Goal: Book appointment/travel/reservation

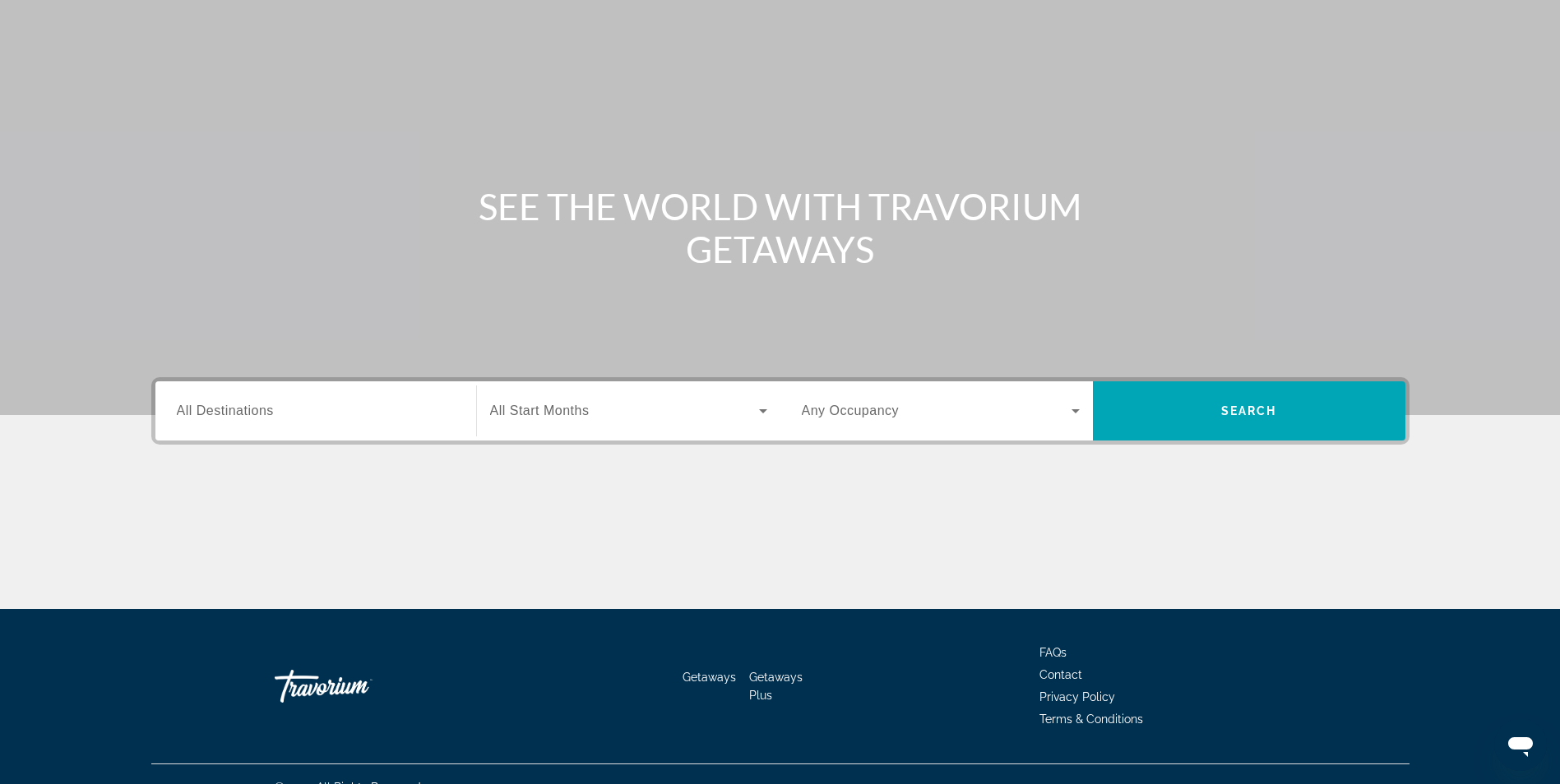
scroll to position [105, 0]
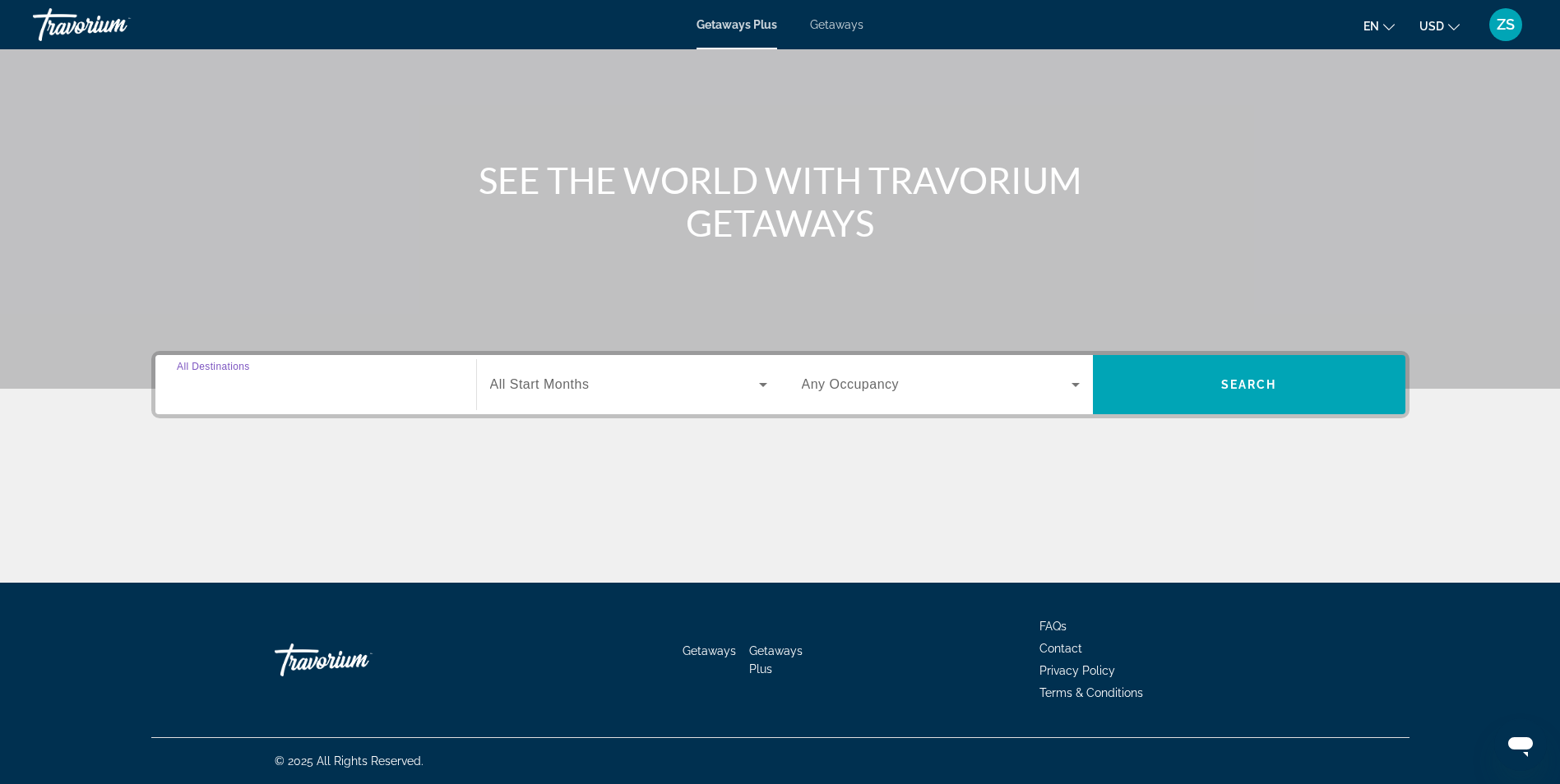
click at [359, 387] on input "Destination All Destinations" at bounding box center [316, 386] width 278 height 20
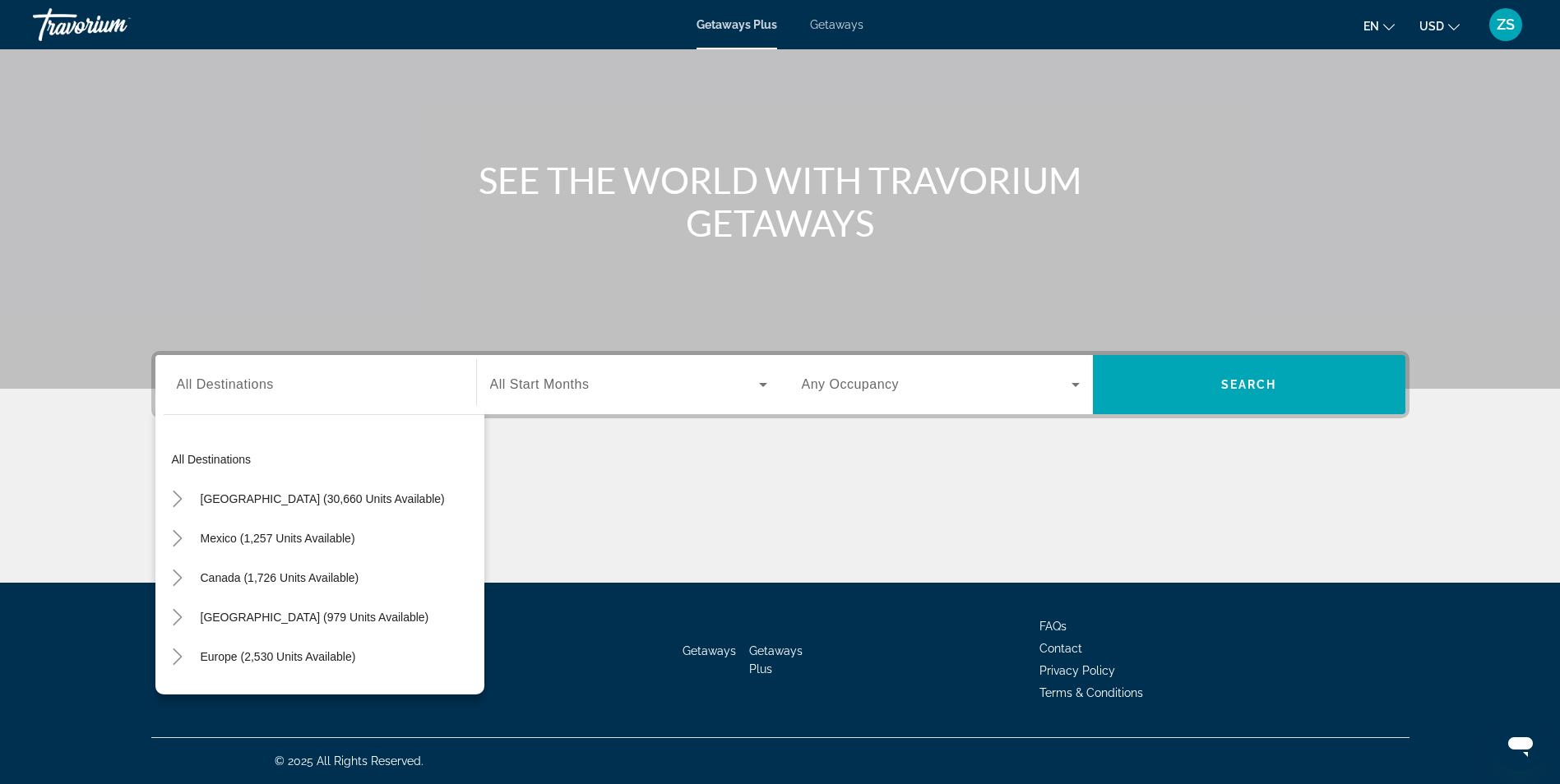
click at [287, 406] on div "All destinations [GEOGRAPHIC_DATA] (30,660 units available) [GEOGRAPHIC_DATA] (…" at bounding box center [319, 550] width 328 height 288
click at [294, 389] on input "Destination All Destinations" at bounding box center [316, 386] width 278 height 20
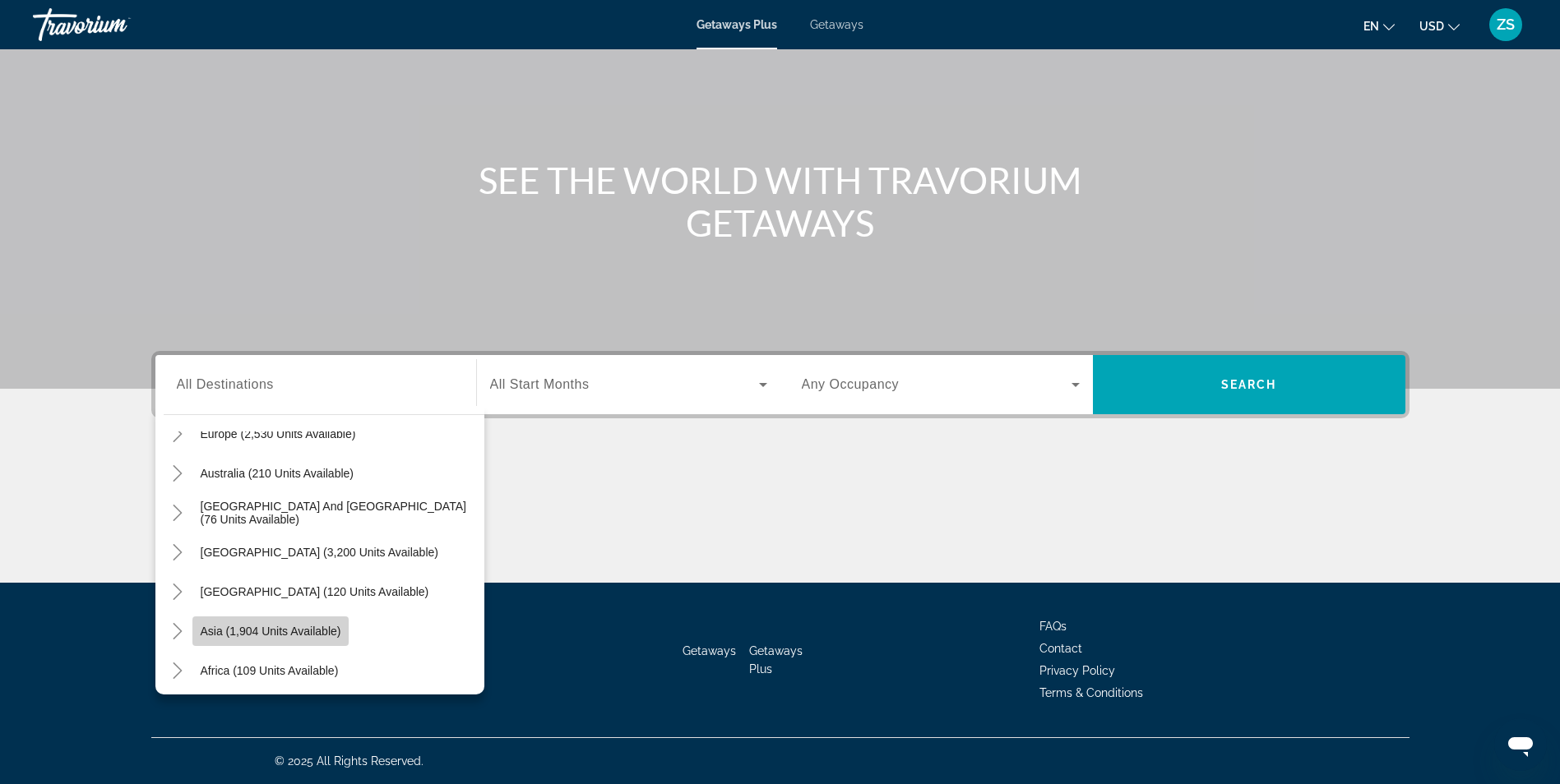
click at [283, 628] on span "Asia (1,904 units available)" at bounding box center [270, 631] width 141 height 13
type input "**********"
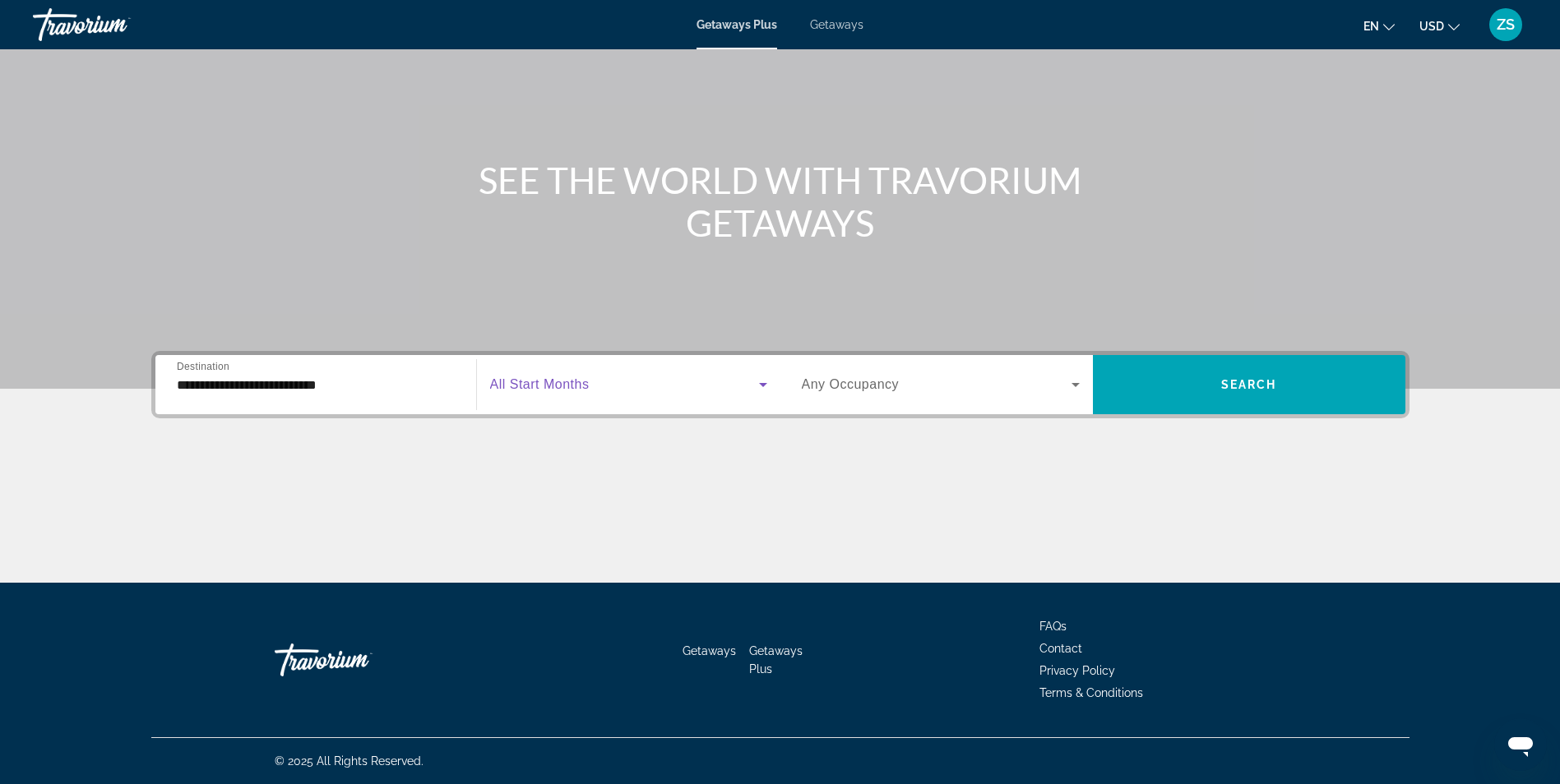
click at [699, 377] on span "Search widget" at bounding box center [624, 385] width 269 height 20
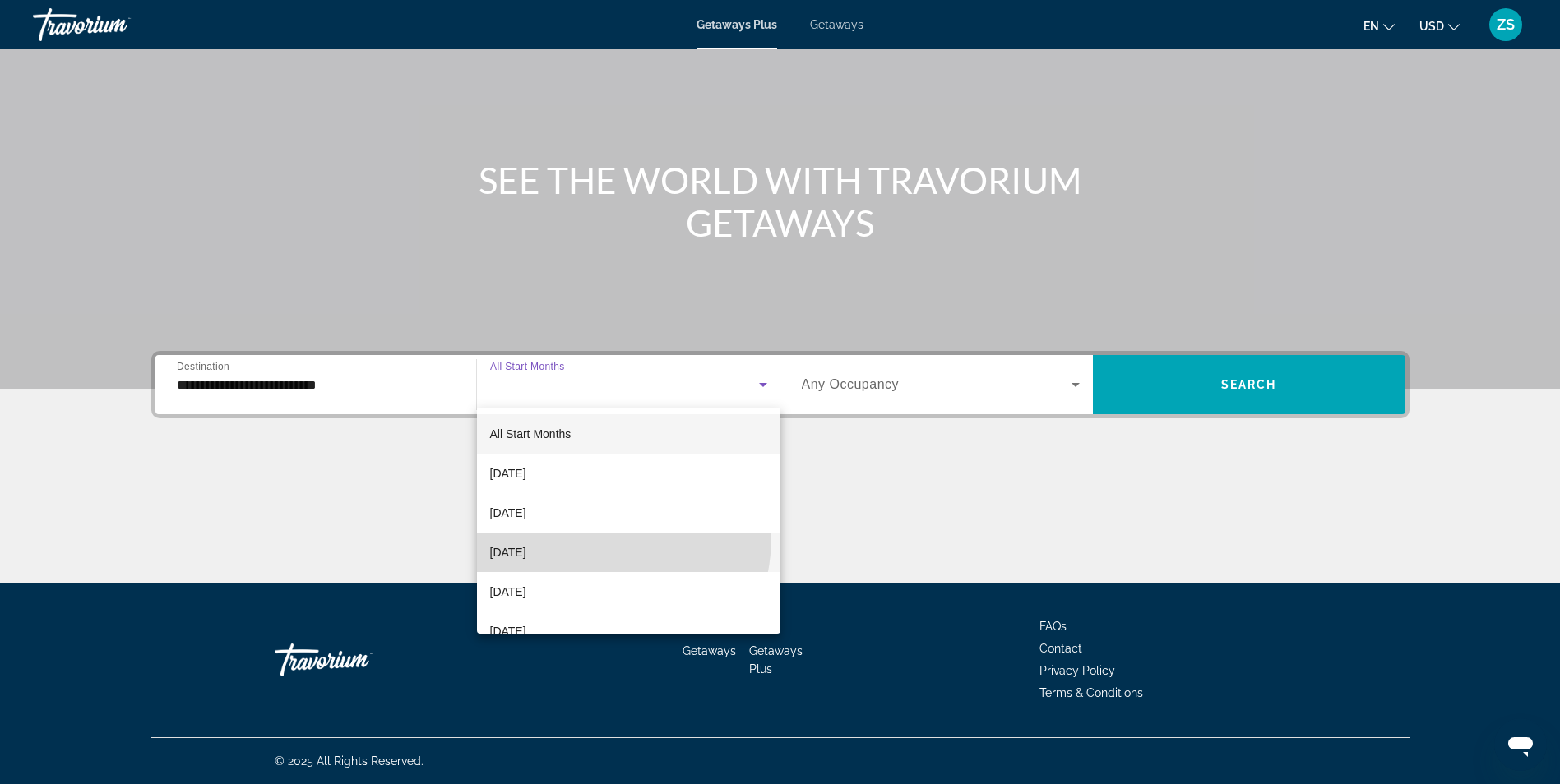
click at [575, 536] on mat-option "[DATE]" at bounding box center [628, 552] width 304 height 39
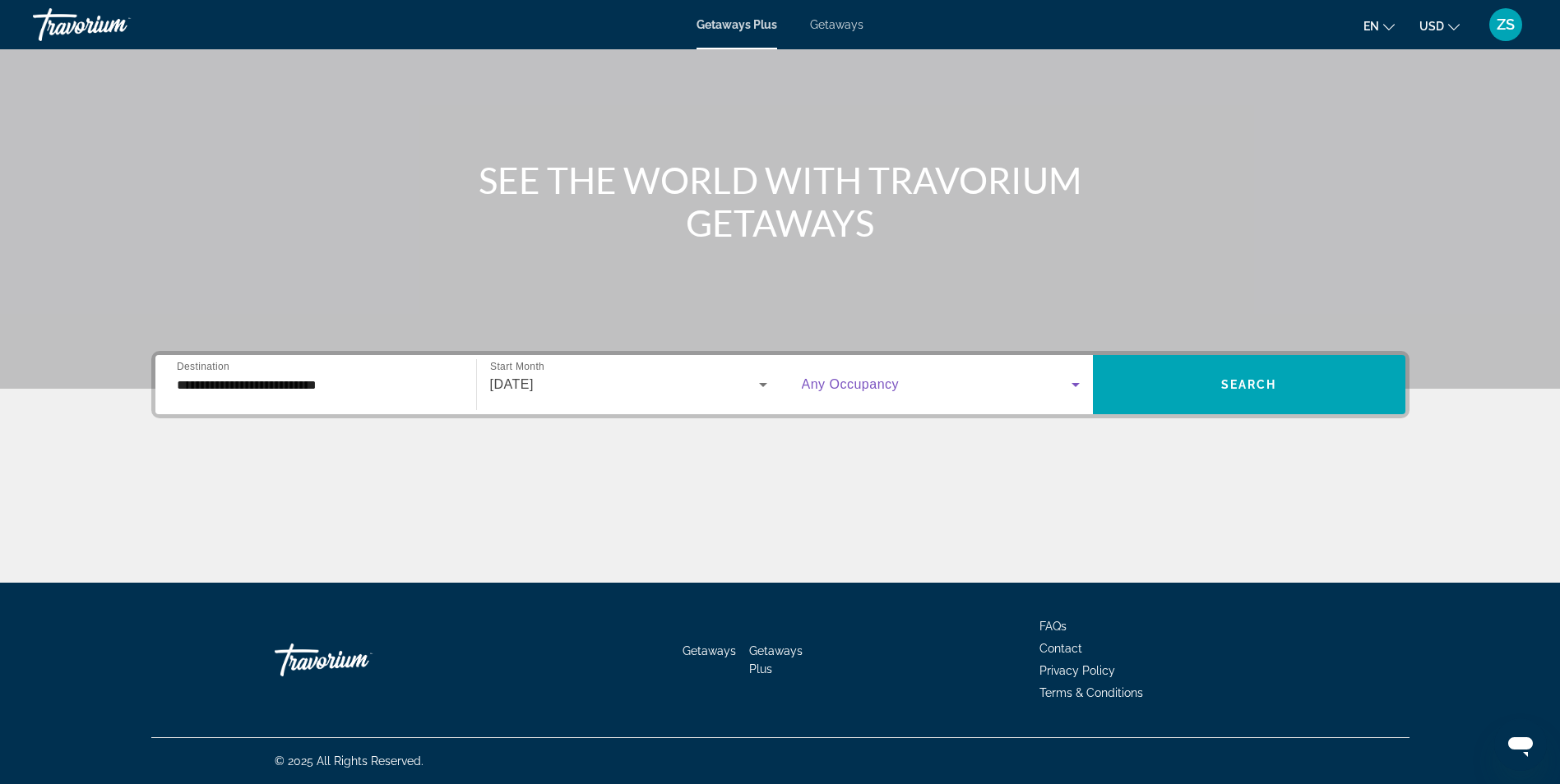
click at [952, 387] on span "Search widget" at bounding box center [936, 385] width 269 height 20
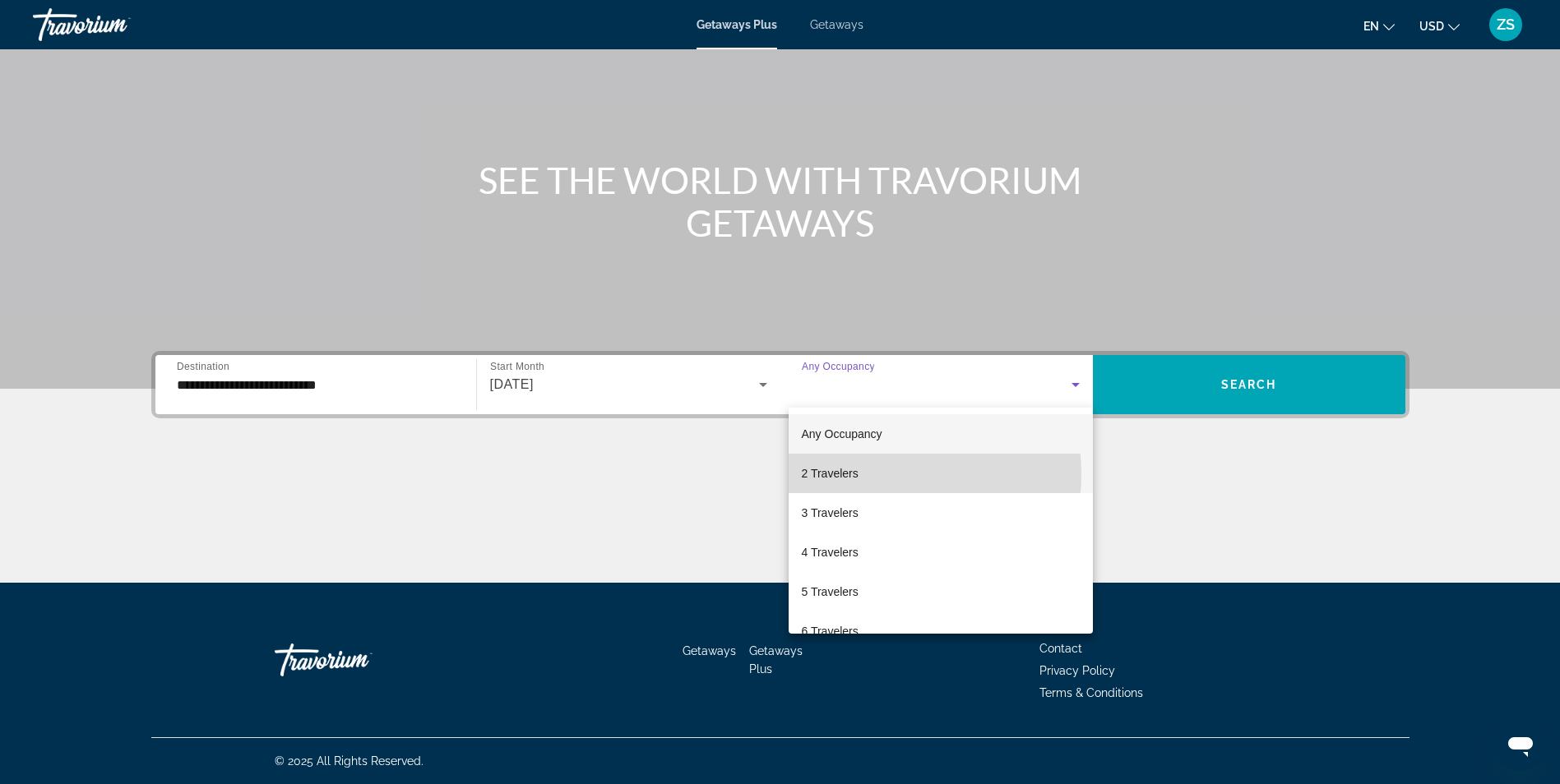
click at [874, 474] on mat-option "2 Travelers" at bounding box center [940, 473] width 304 height 39
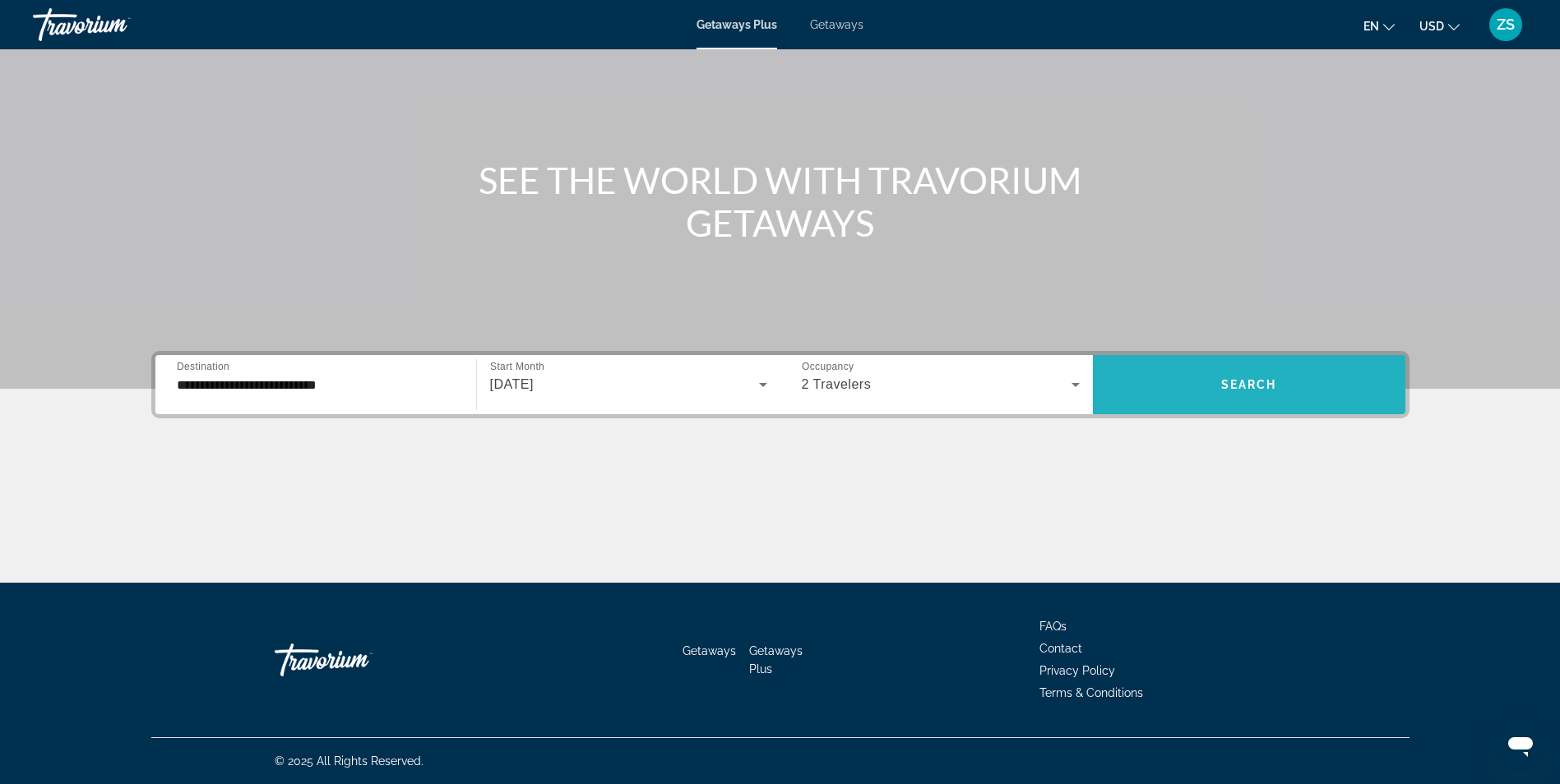
click at [1282, 374] on span "Search widget" at bounding box center [1249, 384] width 313 height 39
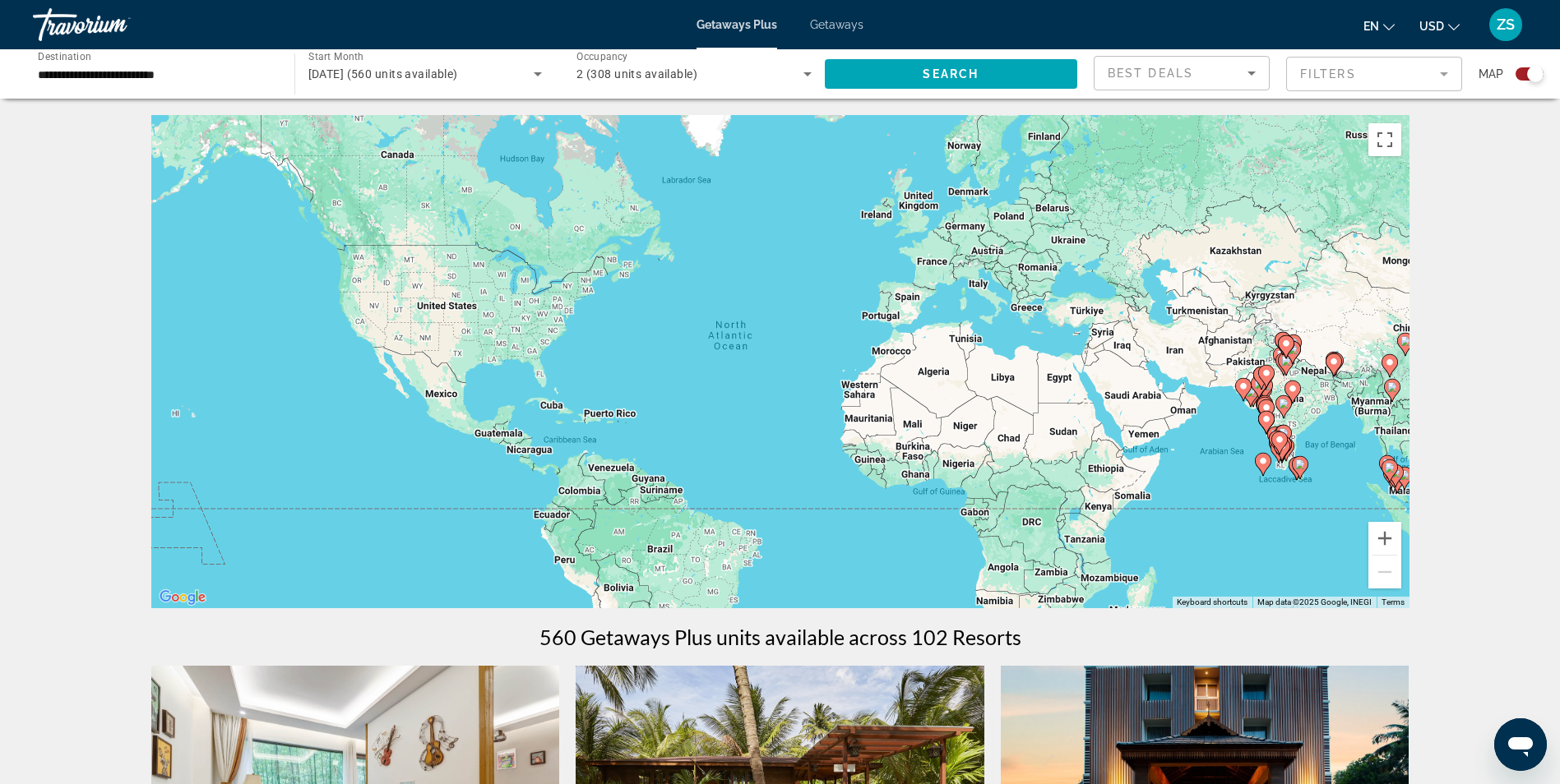
click at [1451, 78] on mat-form-field "Filters" at bounding box center [1374, 74] width 176 height 35
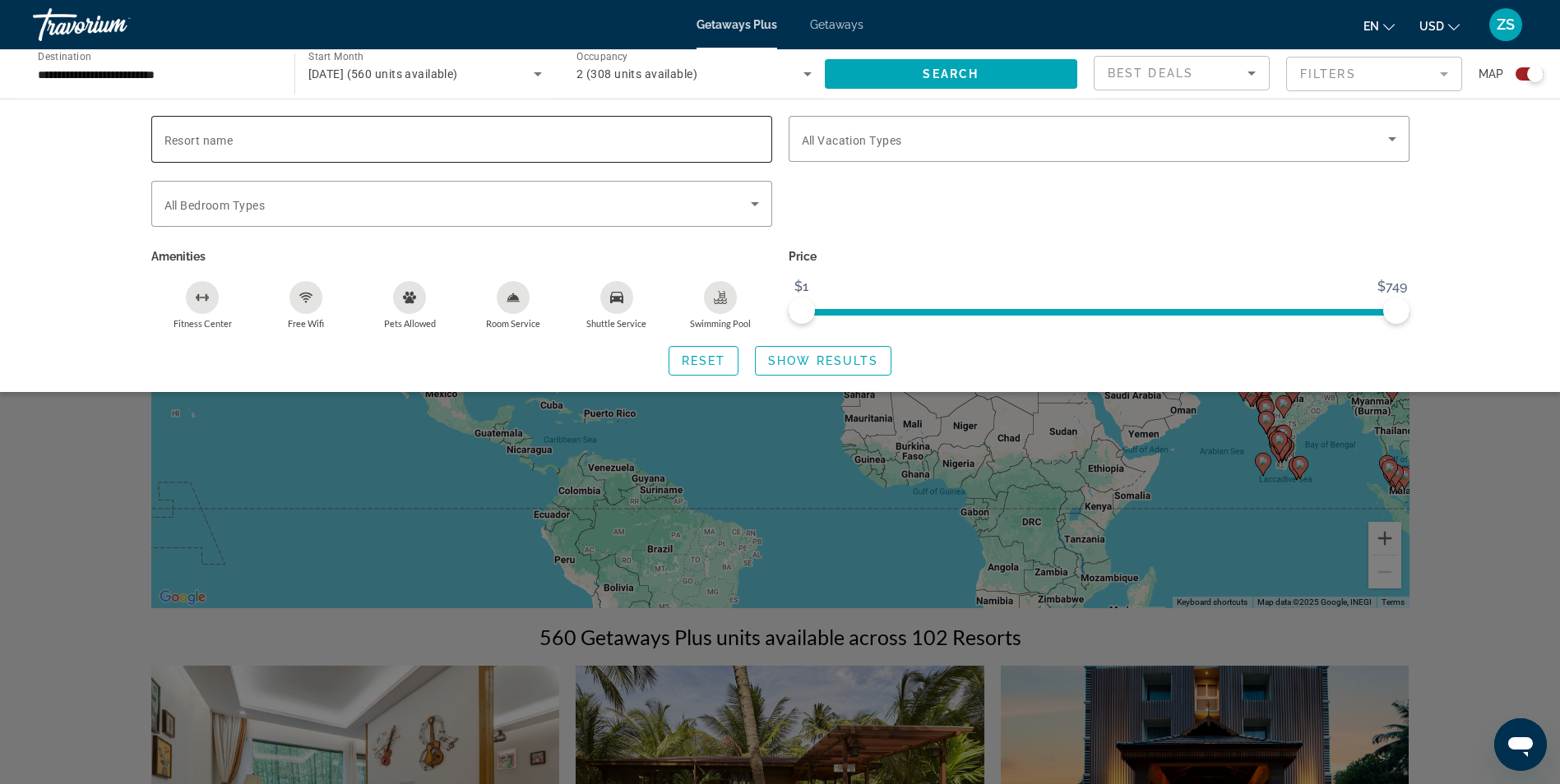
click at [637, 120] on div "Search widget" at bounding box center [462, 139] width 595 height 47
type input "*******"
click at [1490, 402] on div "Search widget" at bounding box center [780, 515] width 1560 height 538
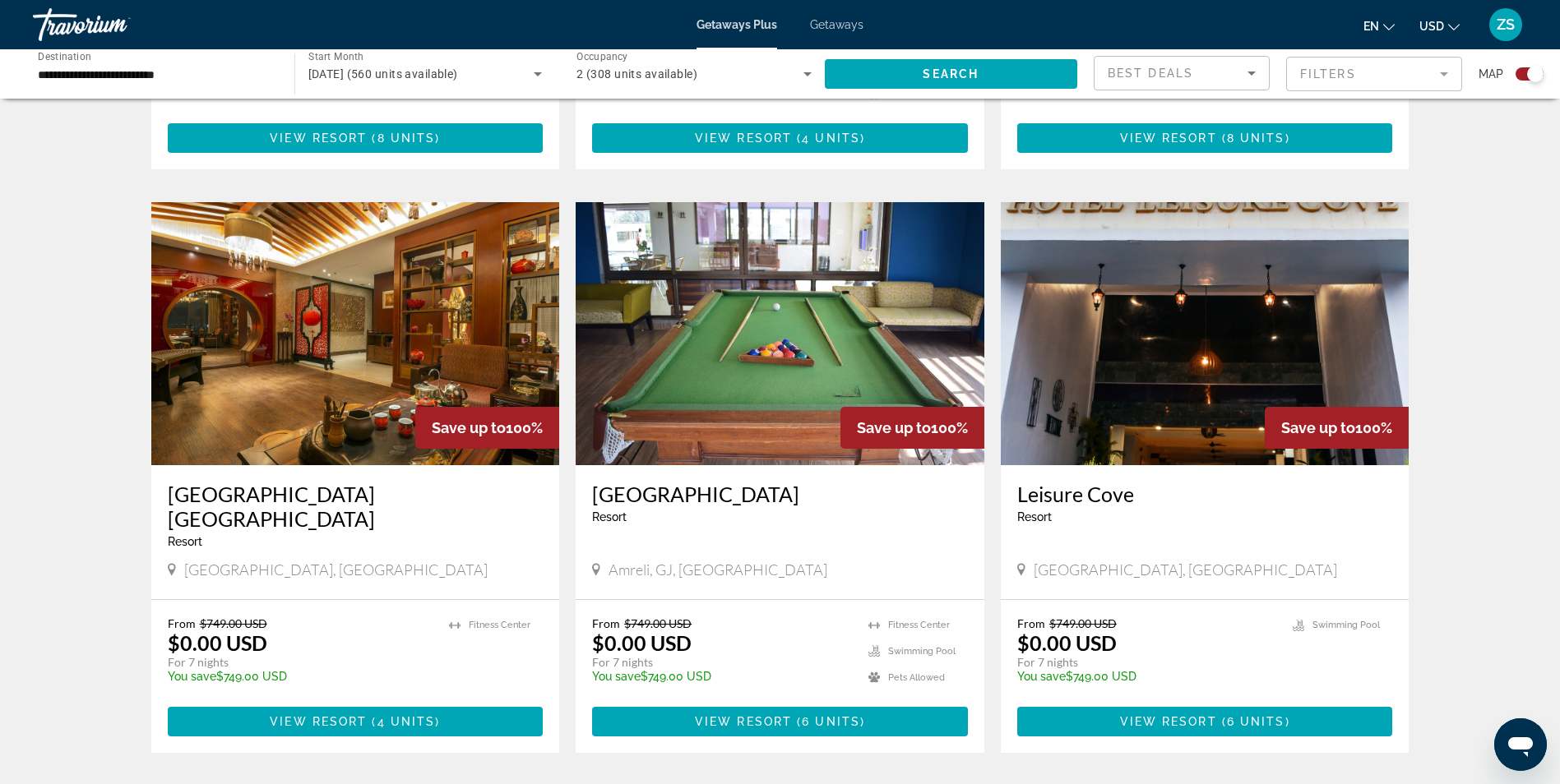
scroll to position [1051, 0]
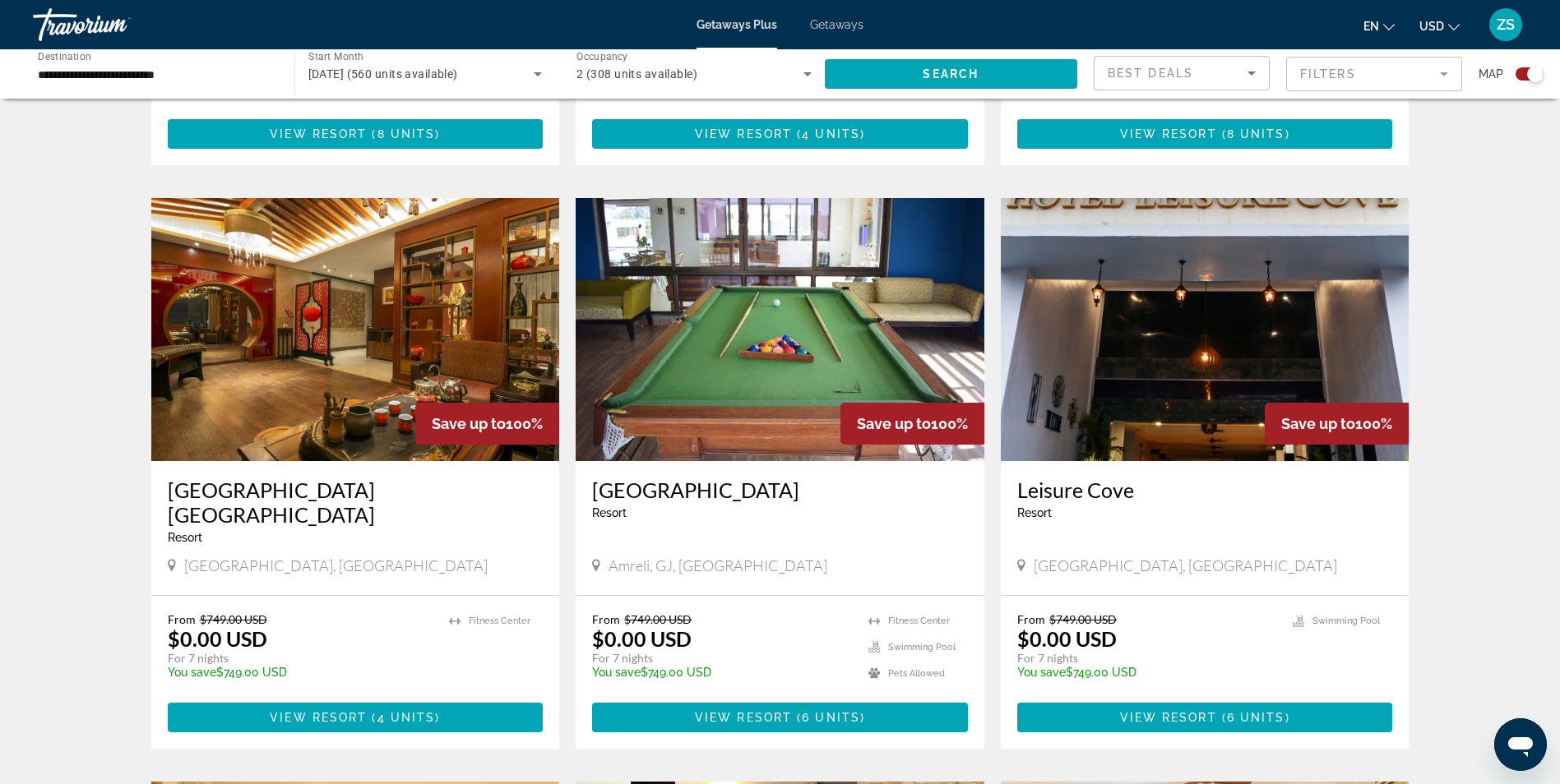
click at [81, 535] on div "To navigate the map with touch gestures double-tap and hold your finger on the …" at bounding box center [780, 520] width 1560 height 2898
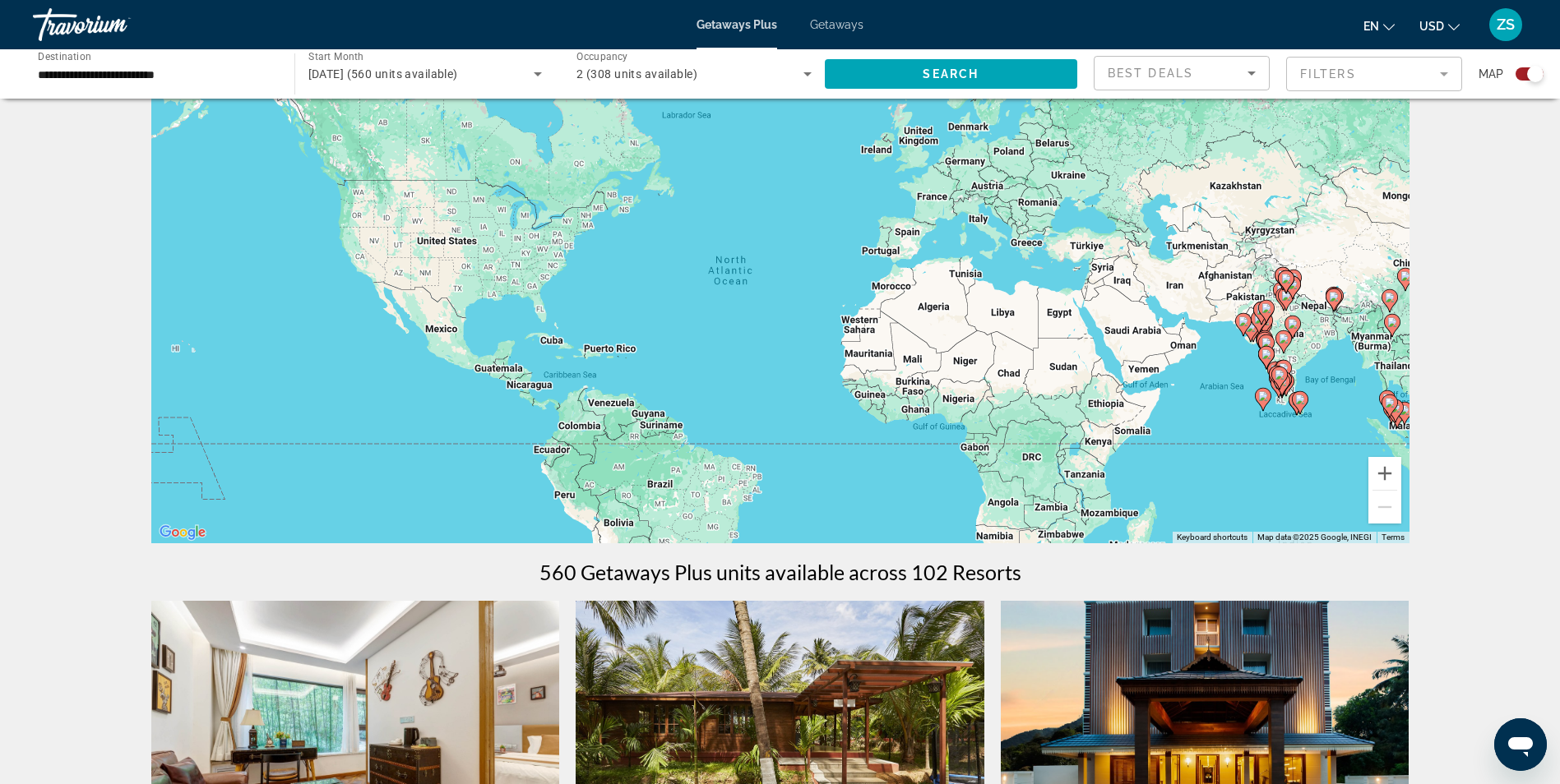
scroll to position [0, 0]
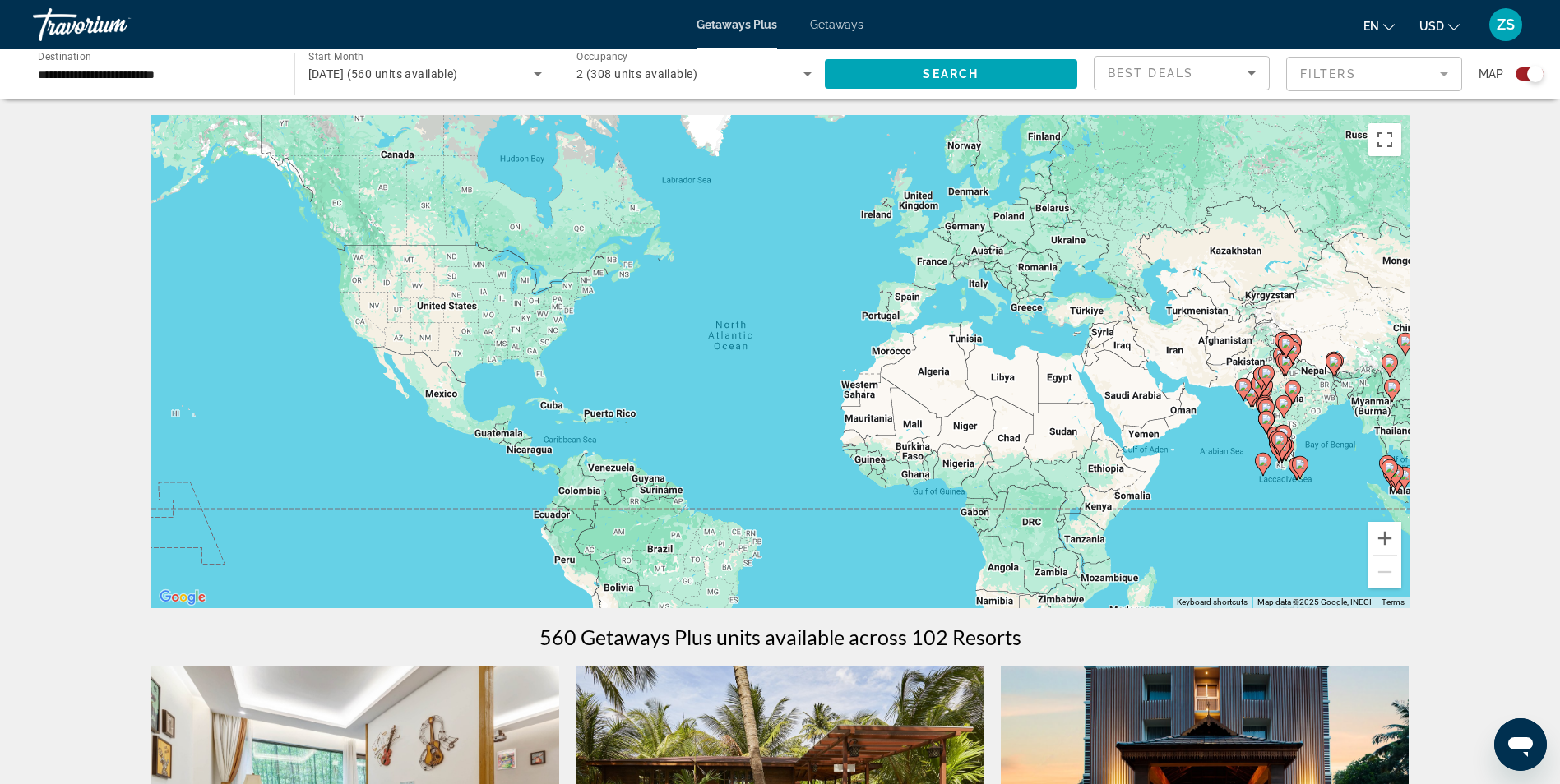
click at [1441, 71] on mat-form-field "Filters" at bounding box center [1374, 74] width 176 height 35
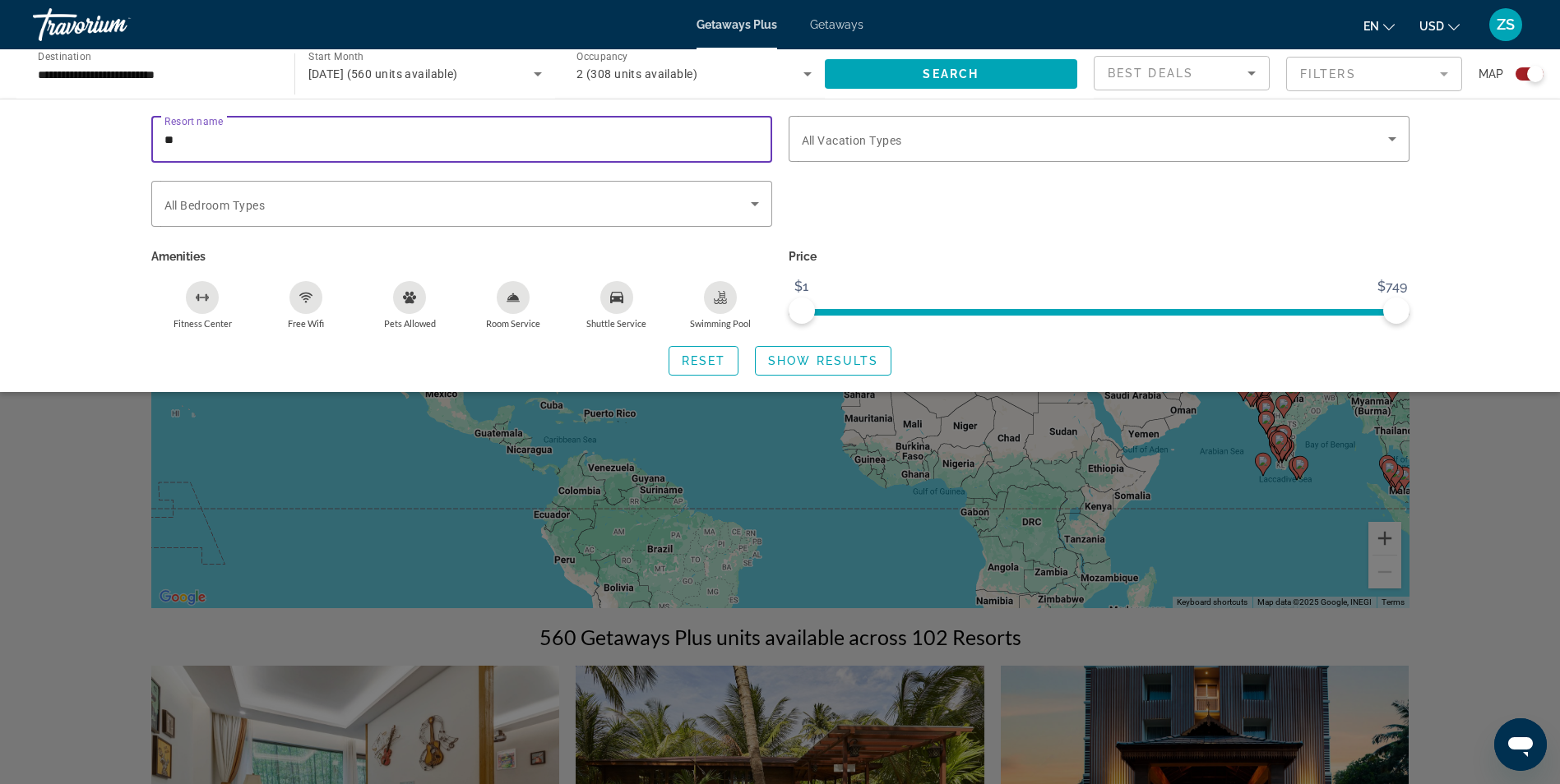
type input "*"
type input "*******"
click at [797, 360] on span "Show Results" at bounding box center [822, 361] width 110 height 13
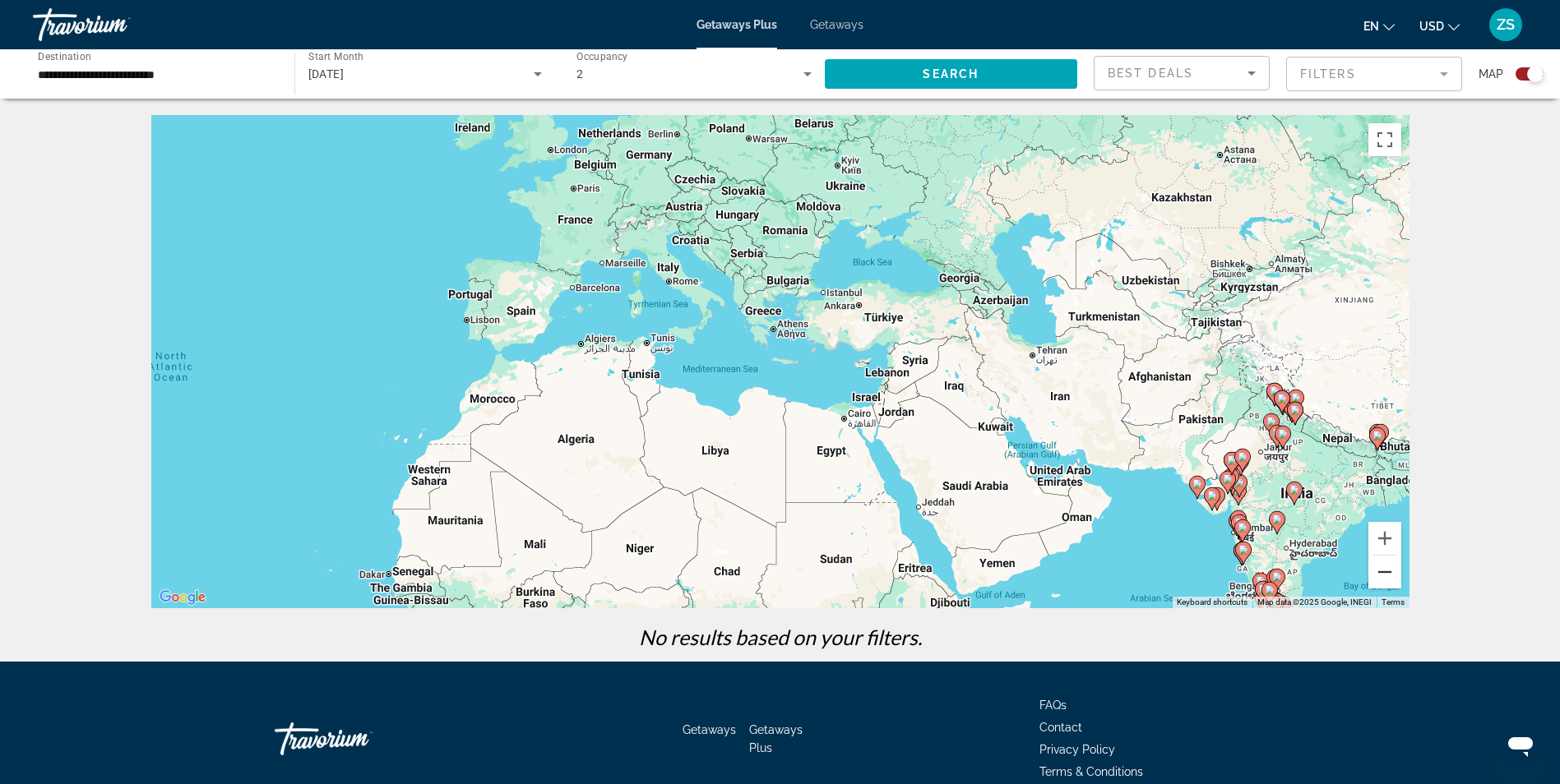
click at [1382, 580] on button "Zoom out" at bounding box center [1385, 572] width 33 height 33
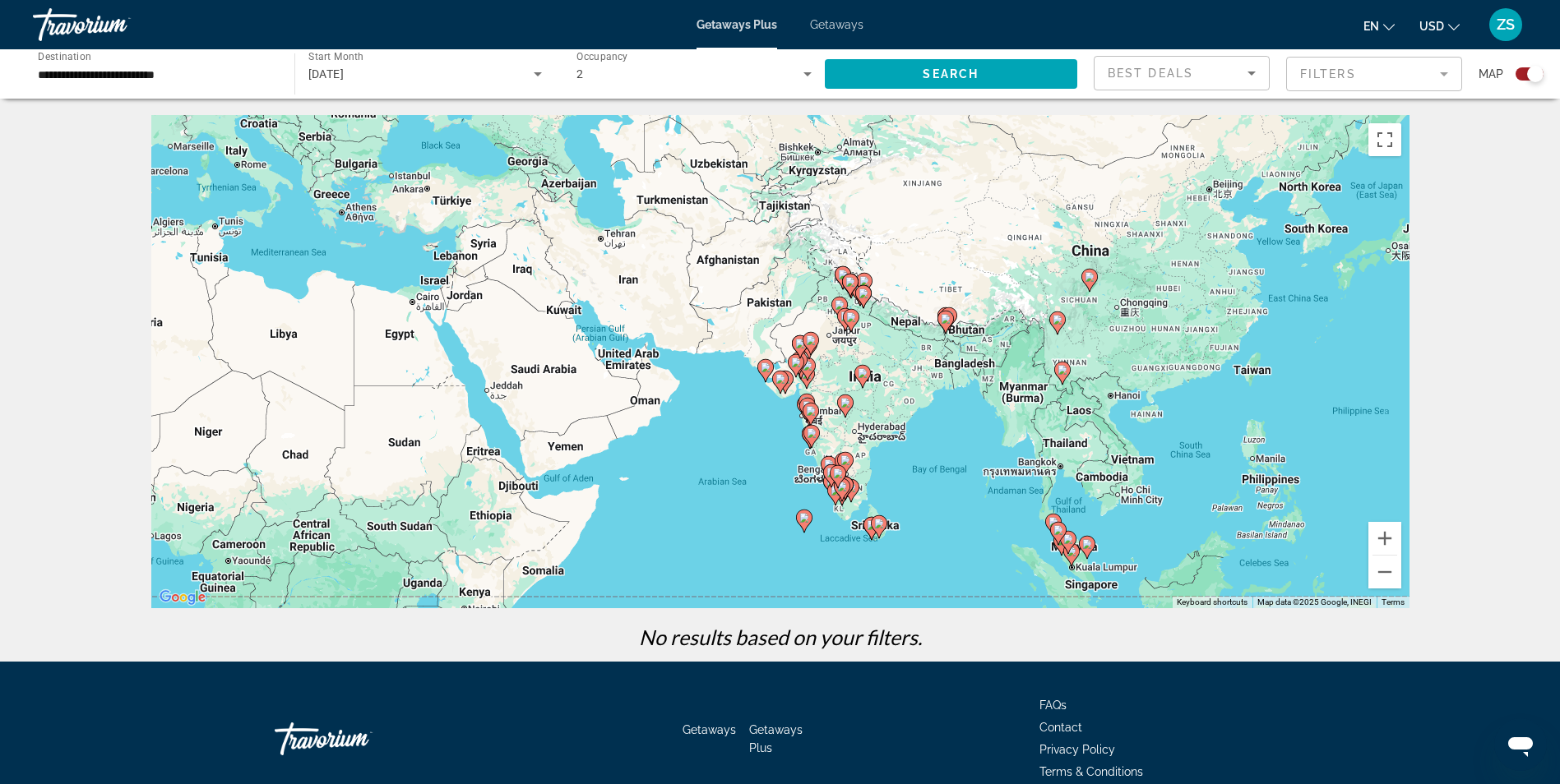
click at [1089, 274] on image "Main content" at bounding box center [1089, 277] width 10 height 10
